Goal: Information Seeking & Learning: Learn about a topic

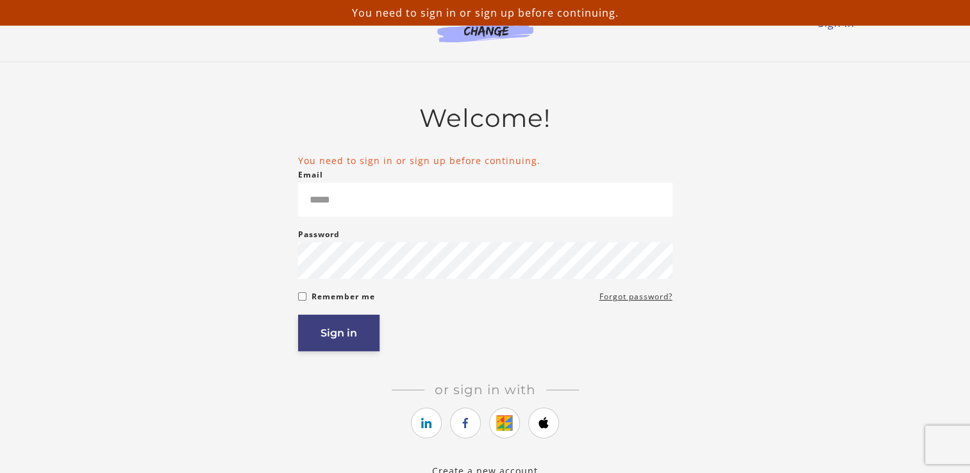
type input "**********"
click at [342, 337] on button "Sign in" at bounding box center [338, 333] width 81 height 37
